Goal: Use online tool/utility: Utilize a website feature to perform a specific function

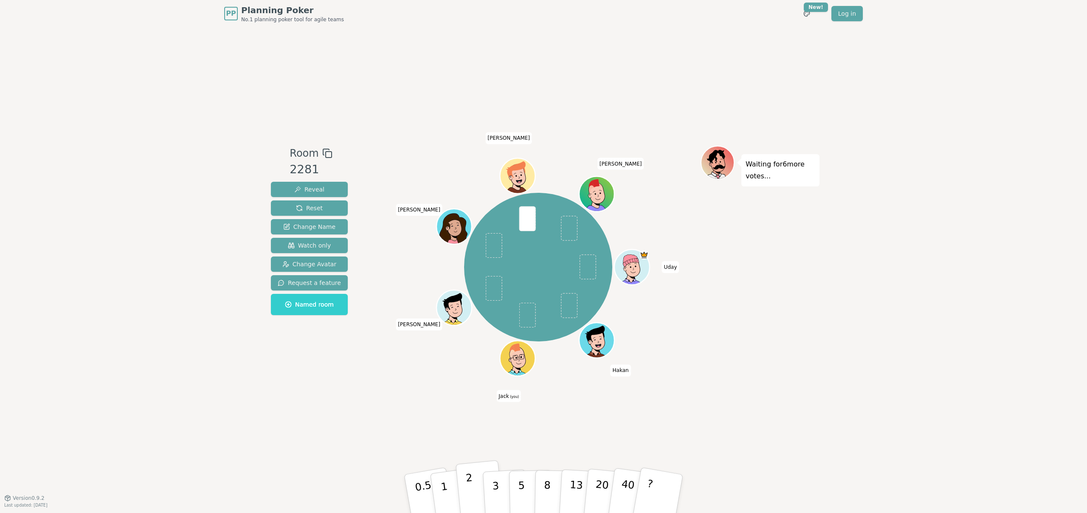
click at [462, 486] on button "2" at bounding box center [479, 493] width 48 height 67
drag, startPoint x: 490, startPoint y: 502, endPoint x: 489, endPoint y: 355, distance: 147.3
click at [490, 502] on button "3" at bounding box center [506, 502] width 46 height 66
click at [656, 491] on button "?" at bounding box center [658, 493] width 53 height 70
drag, startPoint x: 503, startPoint y: 493, endPoint x: 481, endPoint y: 443, distance: 54.4
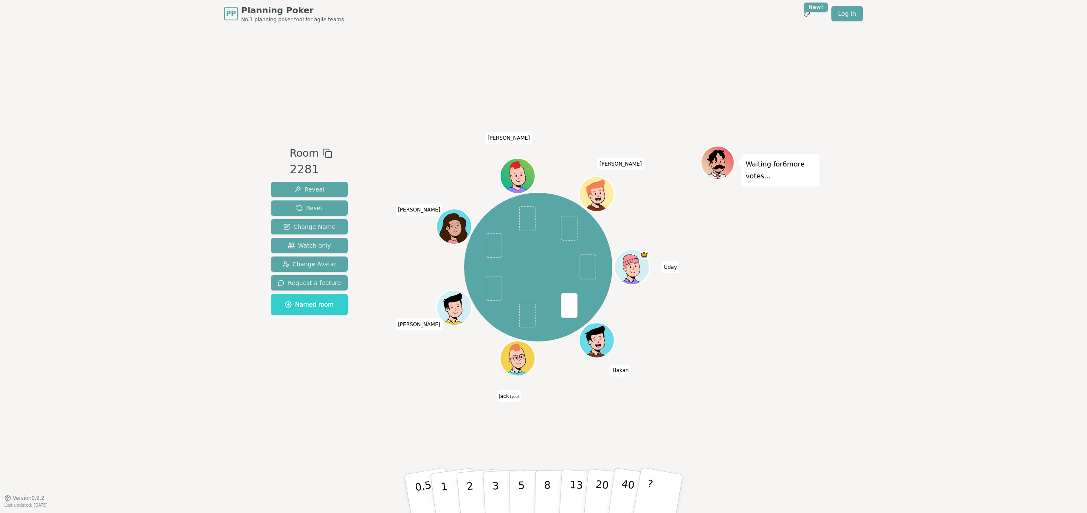
click at [503, 492] on button "3" at bounding box center [506, 502] width 46 height 66
click at [500, 488] on button "3" at bounding box center [505, 494] width 46 height 66
click at [467, 500] on button "2" at bounding box center [479, 493] width 48 height 67
click at [489, 496] on button "3" at bounding box center [505, 494] width 46 height 66
click at [541, 486] on button "8" at bounding box center [556, 493] width 44 height 65
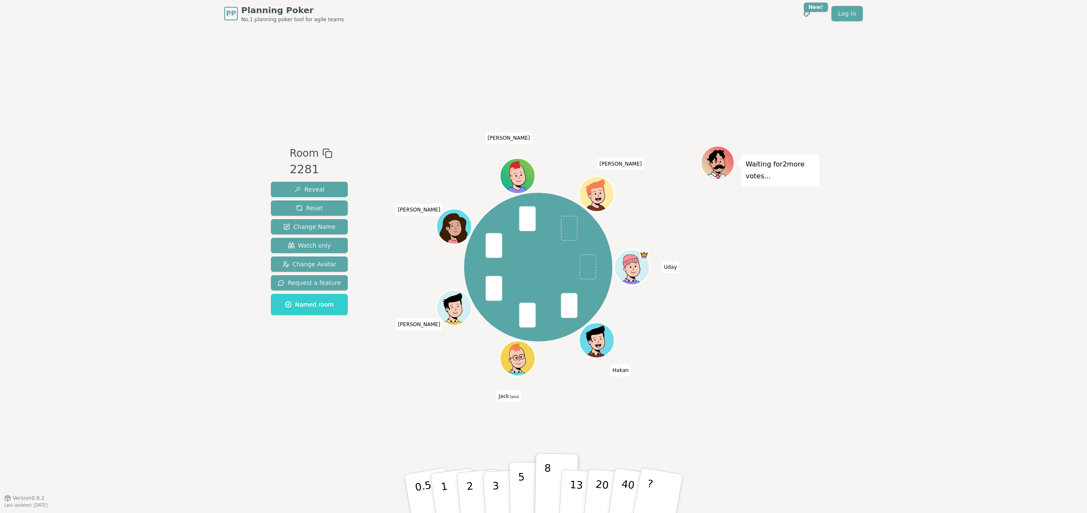
click at [527, 483] on button "5" at bounding box center [531, 493] width 44 height 65
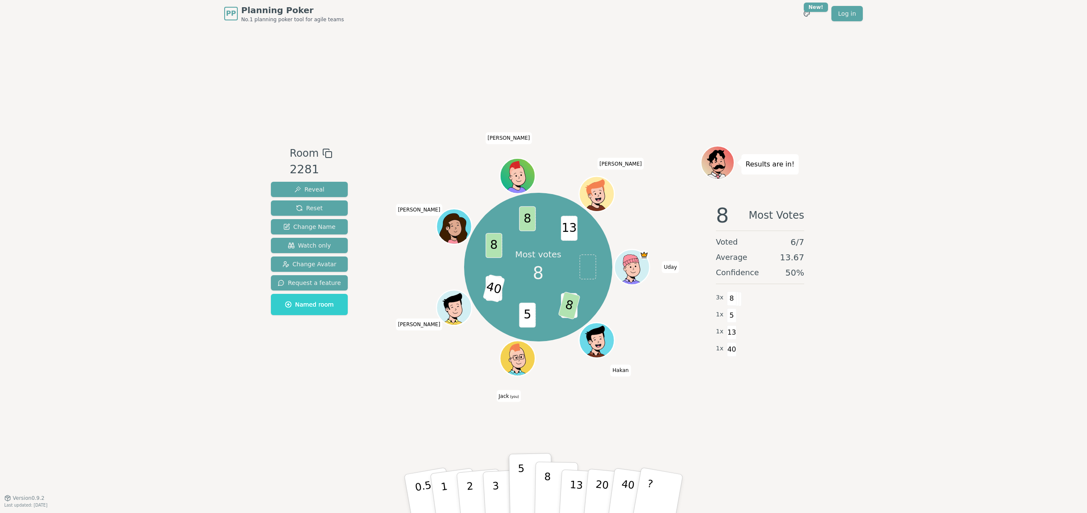
click at [555, 487] on button "8" at bounding box center [556, 493] width 44 height 65
